Goal: Task Accomplishment & Management: Use online tool/utility

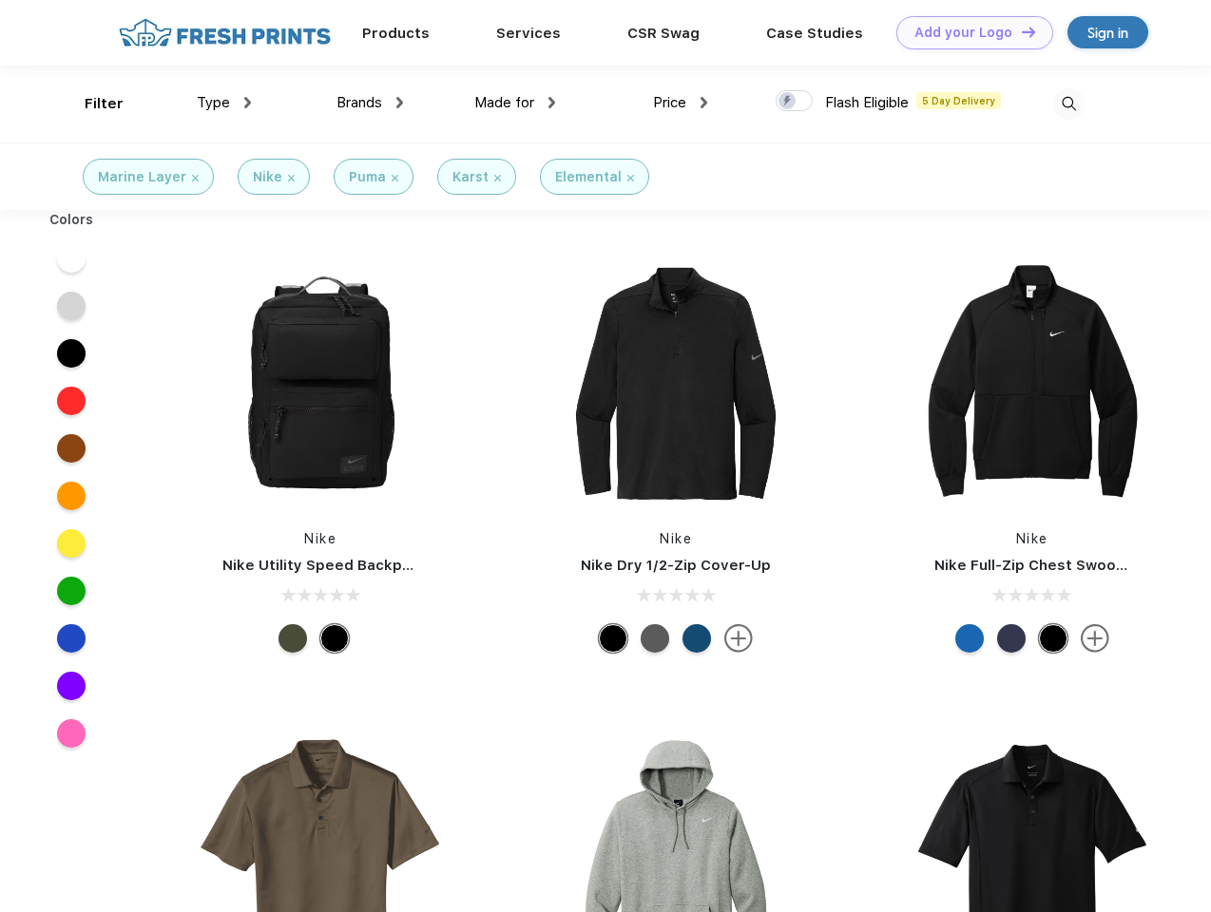
click at [967, 32] on link "Add your Logo Design Tool" at bounding box center [974, 32] width 157 height 33
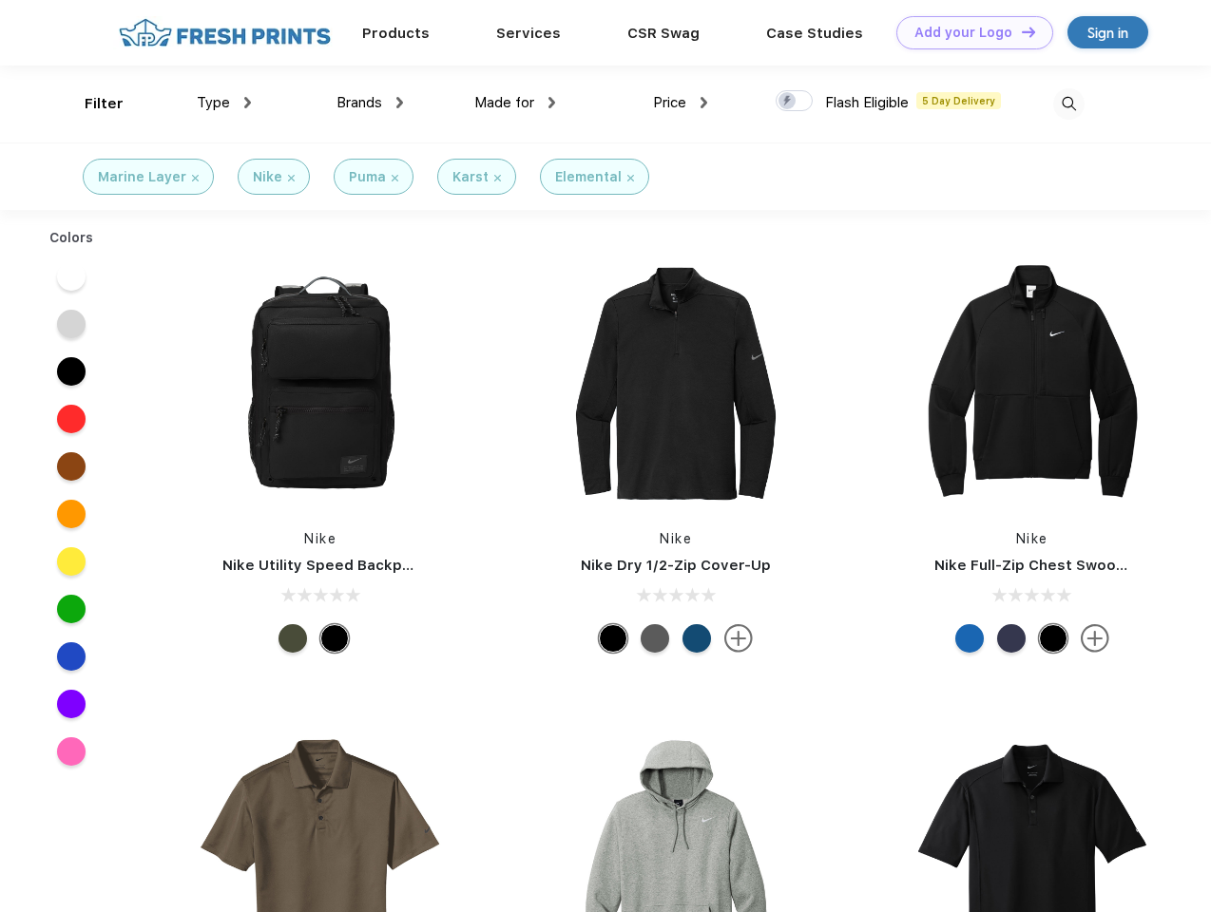
click at [0, 0] on div "Design Tool" at bounding box center [0, 0] width 0 height 0
click at [1020, 31] on link "Add your Logo Design Tool" at bounding box center [974, 32] width 157 height 33
click at [91, 104] on div "Filter" at bounding box center [104, 104] width 39 height 22
click at [224, 103] on span "Type" at bounding box center [213, 102] width 33 height 17
click at [370, 103] on span "Brands" at bounding box center [359, 102] width 46 height 17
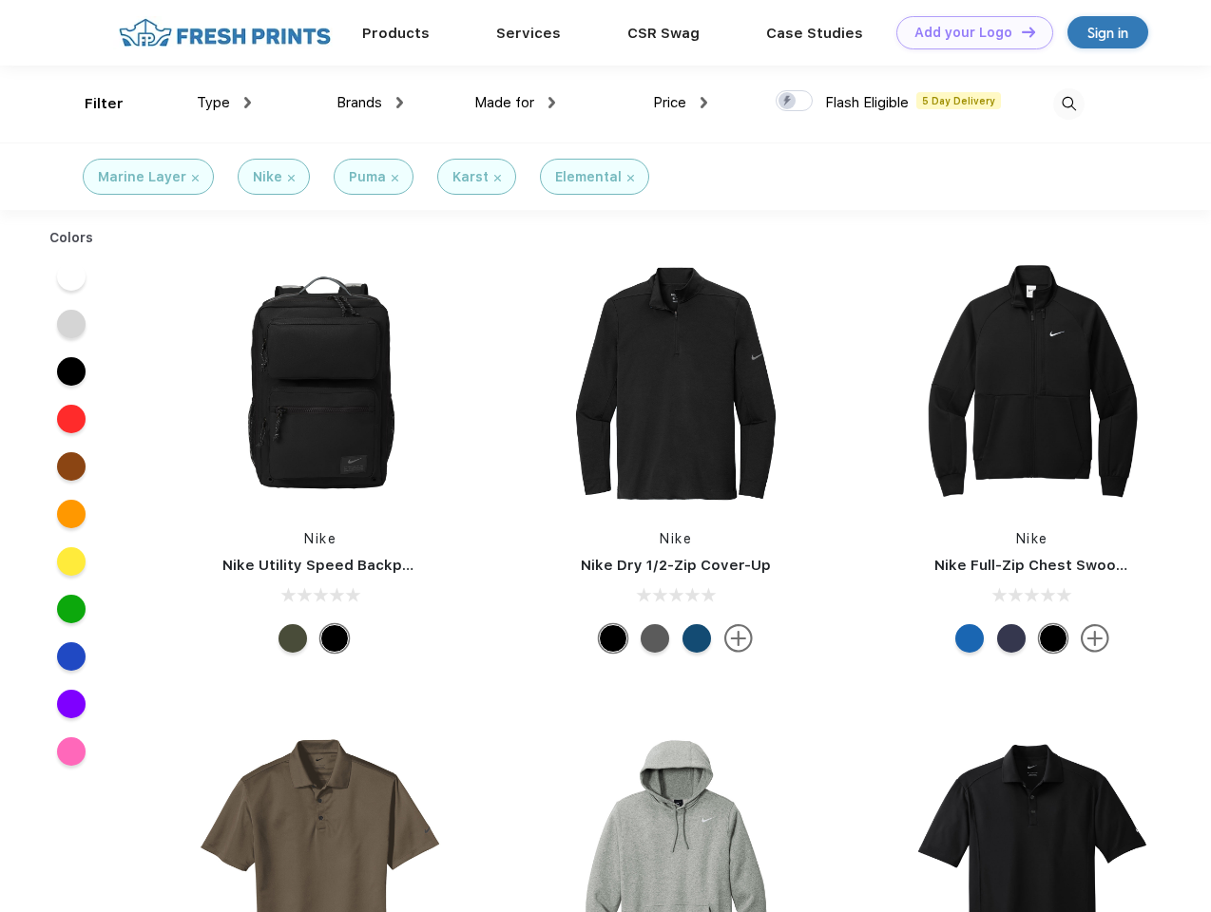
click at [515, 103] on span "Made for" at bounding box center [504, 102] width 60 height 17
click at [680, 103] on span "Price" at bounding box center [669, 102] width 33 height 17
click at [794, 102] on div at bounding box center [793, 100] width 37 height 21
click at [788, 102] on input "checkbox" at bounding box center [781, 95] width 12 height 12
click at [1068, 104] on img at bounding box center [1068, 103] width 31 height 31
